Goal: Browse casually: Explore the website without a specific task or goal

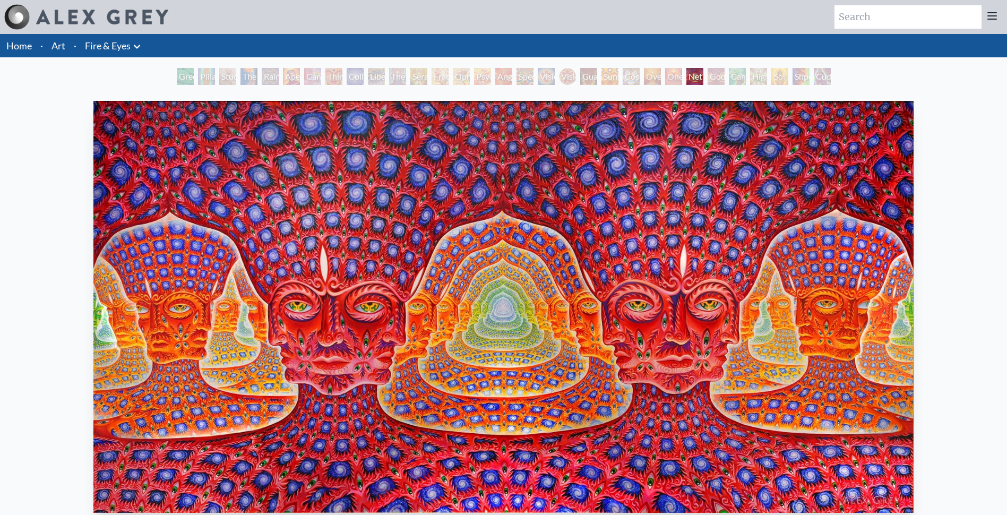
click at [674, 81] on div "One" at bounding box center [673, 76] width 17 height 17
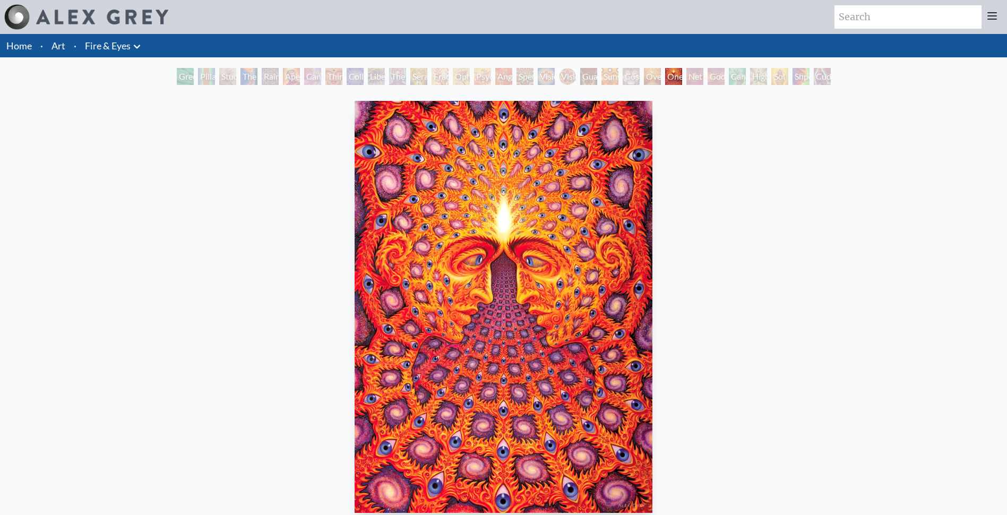
click at [722, 79] on div "Godself" at bounding box center [715, 76] width 17 height 17
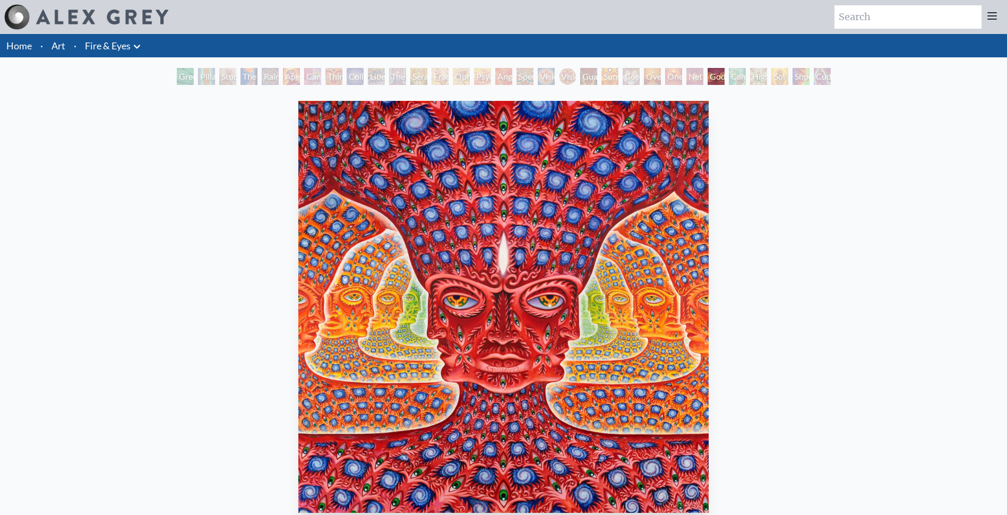
click at [650, 79] on div "Oversoul" at bounding box center [652, 76] width 17 height 17
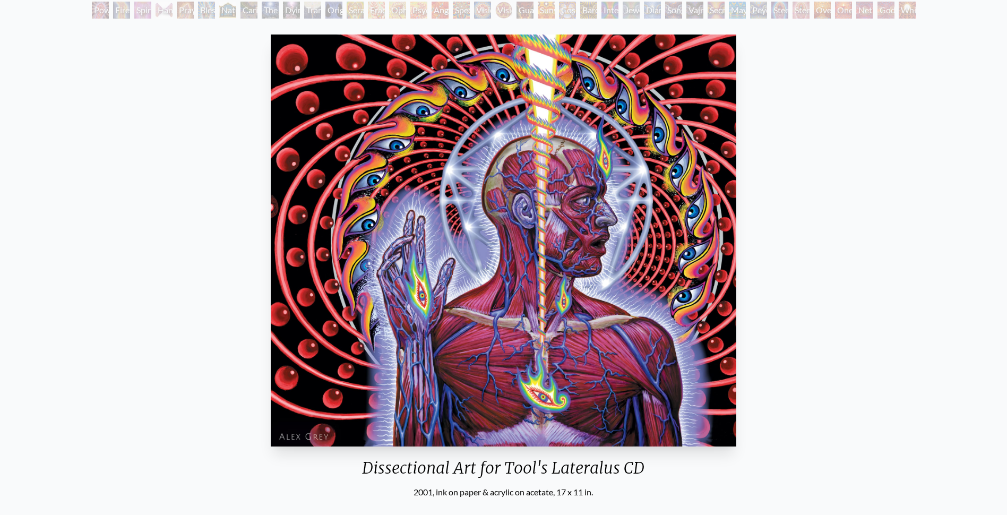
scroll to position [106, 0]
click at [572, 210] on img "82 / 133" at bounding box center [503, 241] width 465 height 412
